Goal: Communication & Community: Ask a question

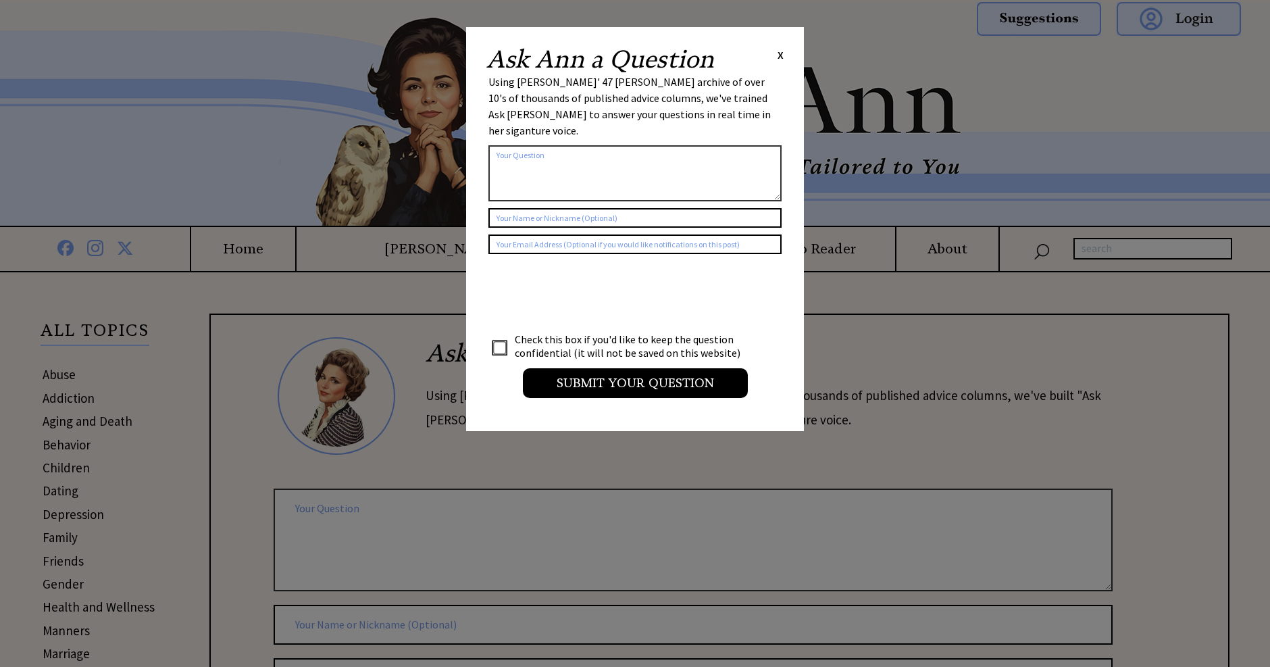
click at [499, 145] on textarea at bounding box center [634, 173] width 293 height 56
type textarea "My husband wants to take his grandso"
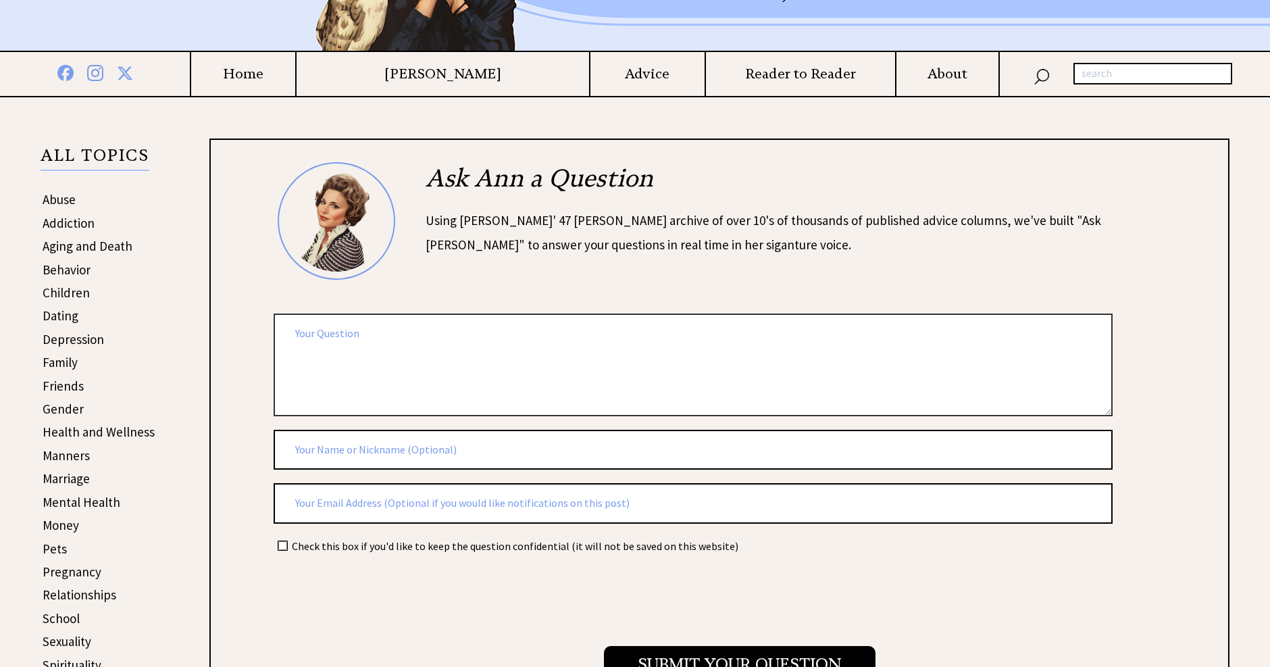
scroll to position [175, 0]
click at [638, 332] on textarea "My husband wants to take Christmas gifts from last year to his grandson(16)" at bounding box center [693, 364] width 839 height 102
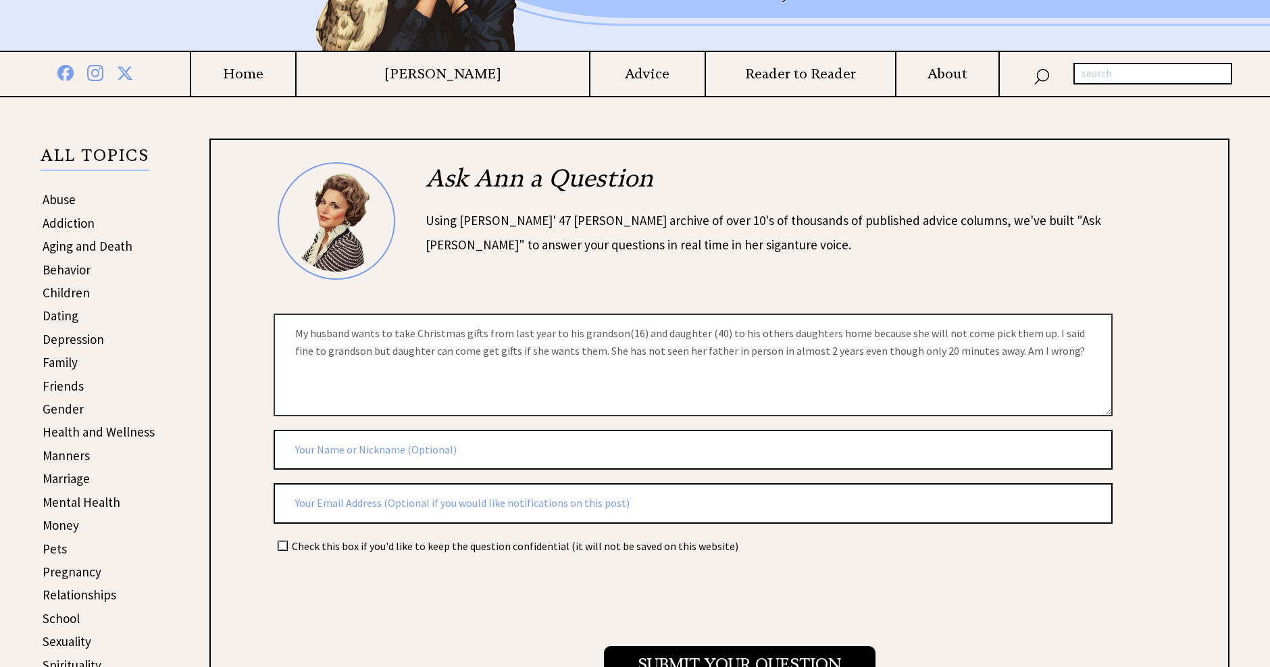
type textarea "My husband wants to take Christmas gifts from last year to his grandson(16) and…"
click at [318, 457] on input "text" at bounding box center [693, 450] width 839 height 41
type input "ann too"
click at [255, 536] on div "Ask Ann a Question Using Ann Landers' 47 vear archive of over 10's of thousands…" at bounding box center [719, 427] width 973 height 530
click at [281, 545] on input "checkbox" at bounding box center [282, 545] width 9 height 9
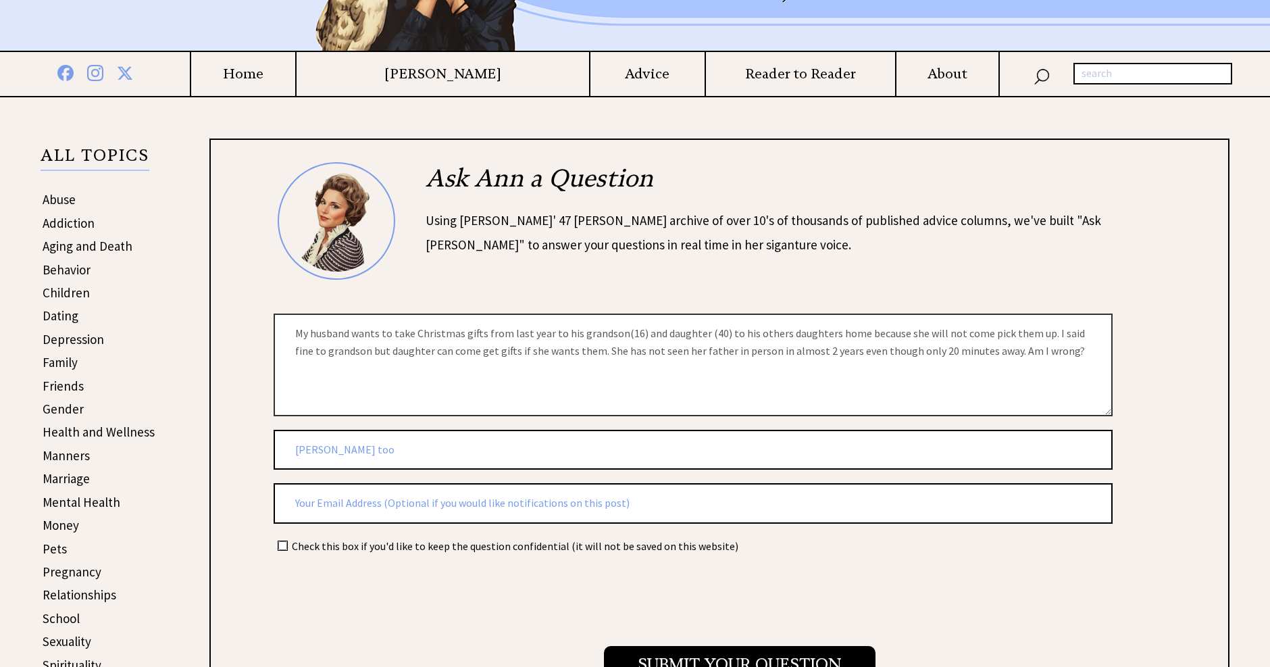
checkbox input "true"
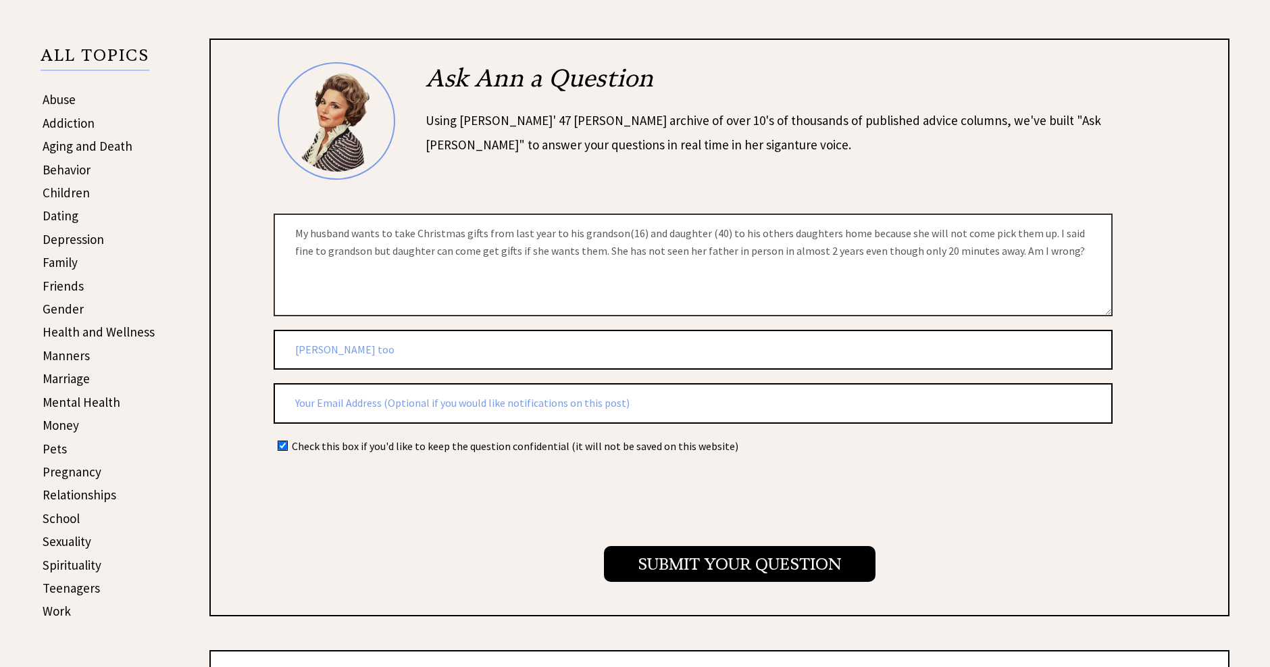
scroll to position [310, 0]
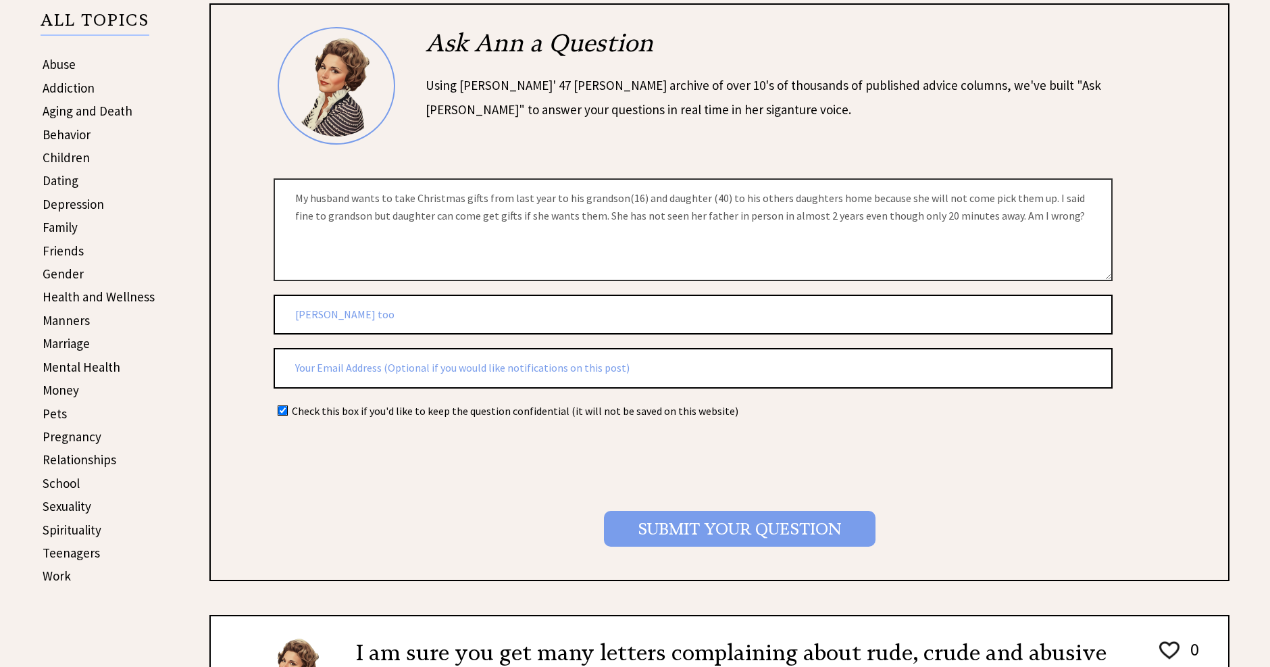
click at [726, 529] on input "Submit your Question" at bounding box center [739, 529] width 271 height 36
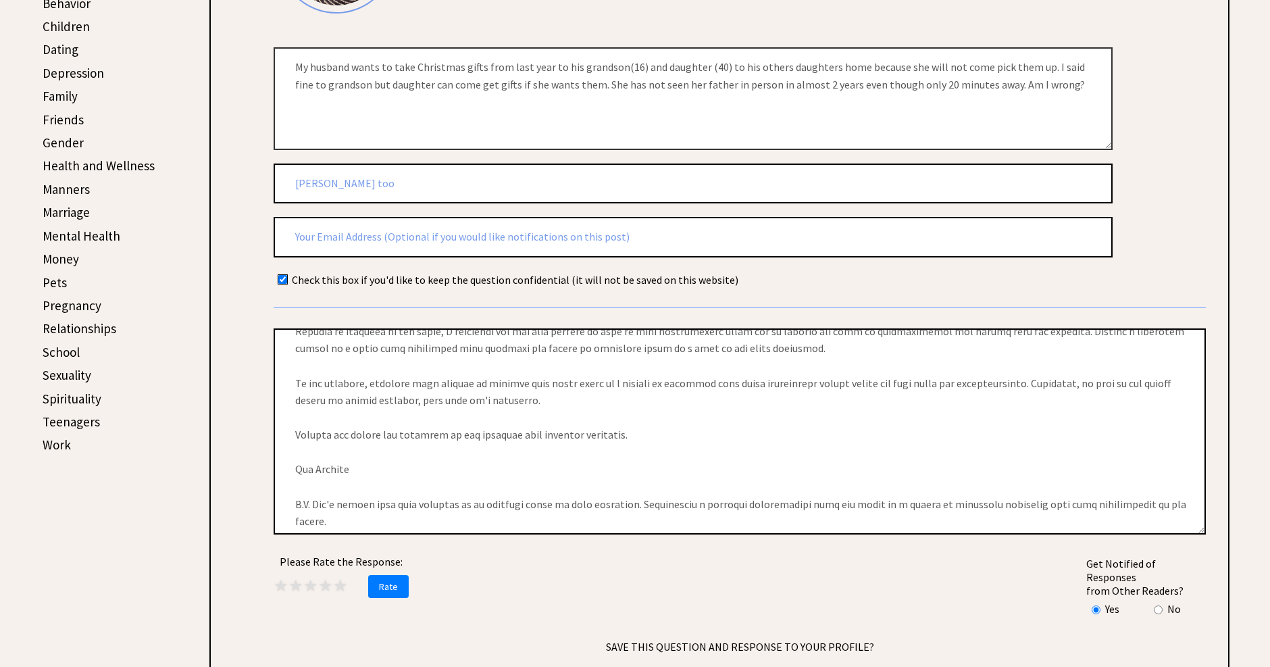
scroll to position [445, 0]
